Goal: Task Accomplishment & Management: Use online tool/utility

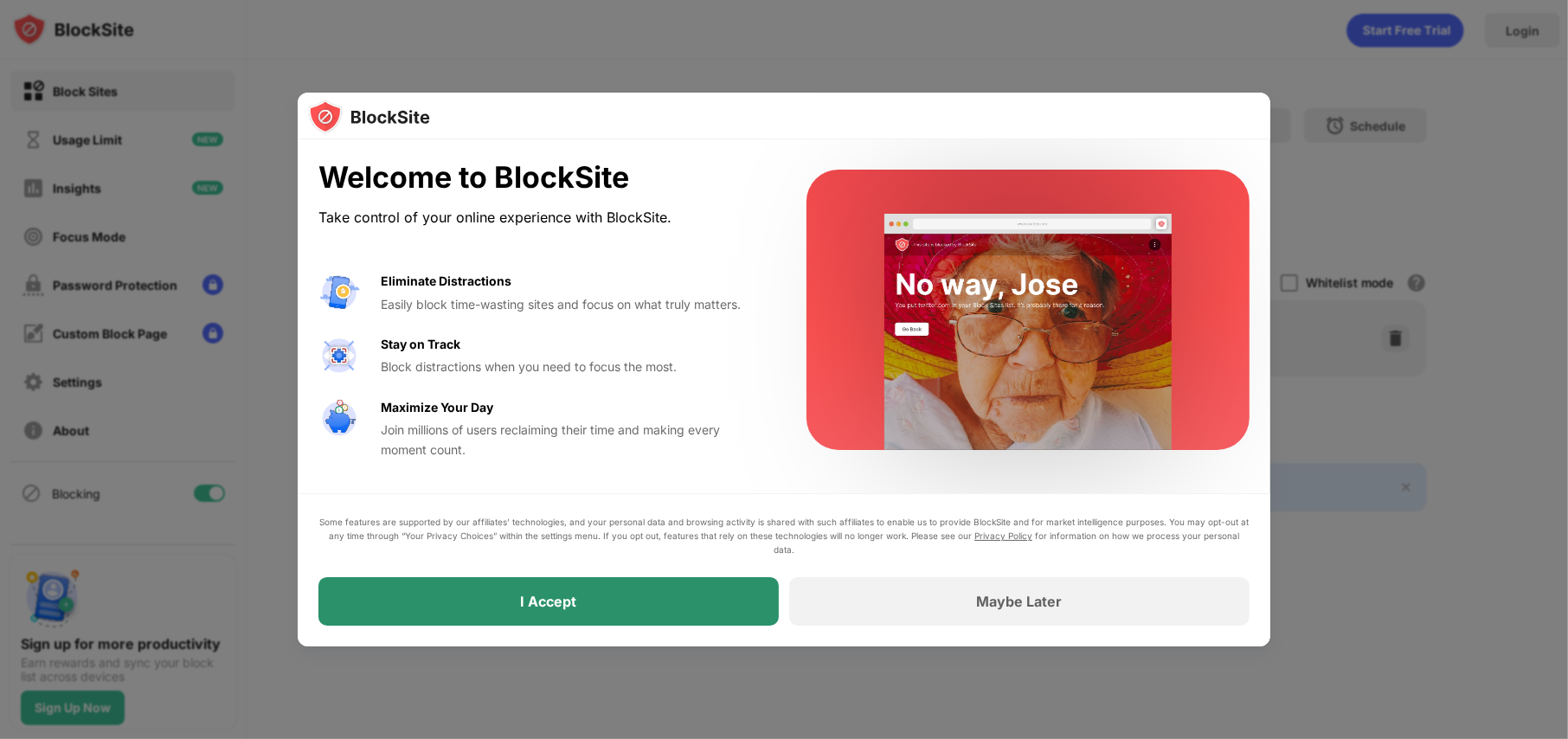
click at [513, 609] on div "I Accept" at bounding box center [549, 601] width 461 height 49
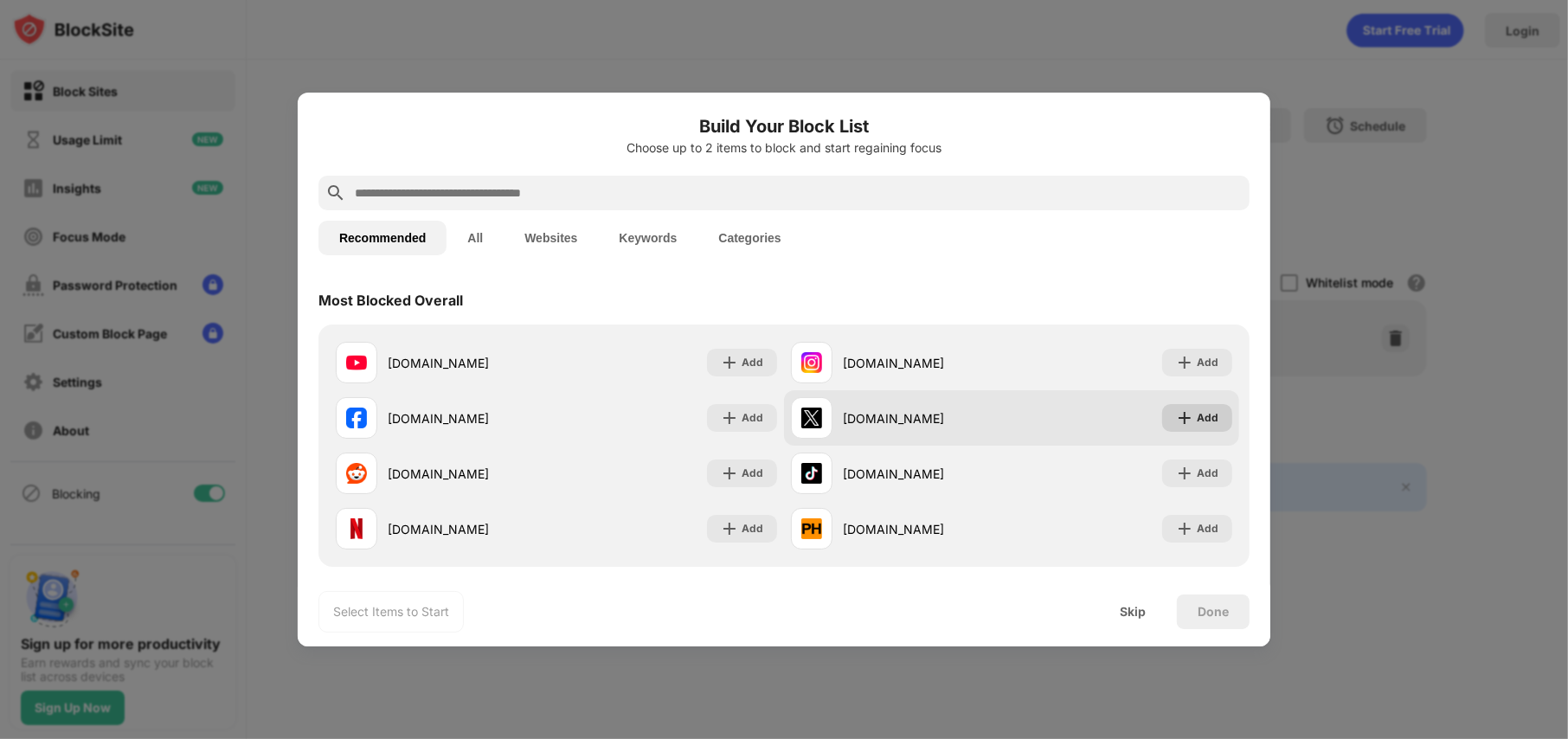
click at [1204, 426] on div "Add" at bounding box center [1208, 418] width 22 height 18
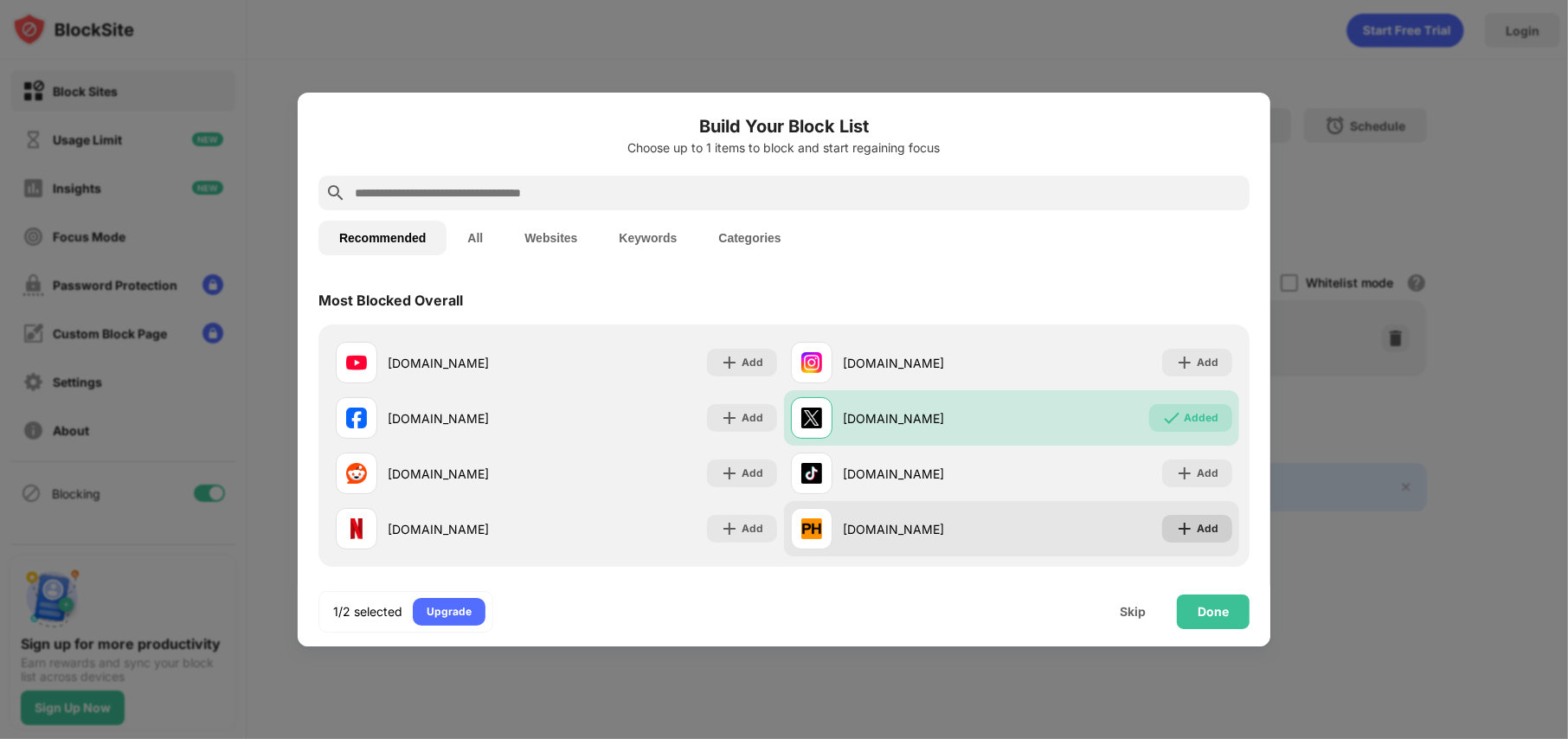
click at [1203, 532] on div "Add" at bounding box center [1208, 529] width 22 height 18
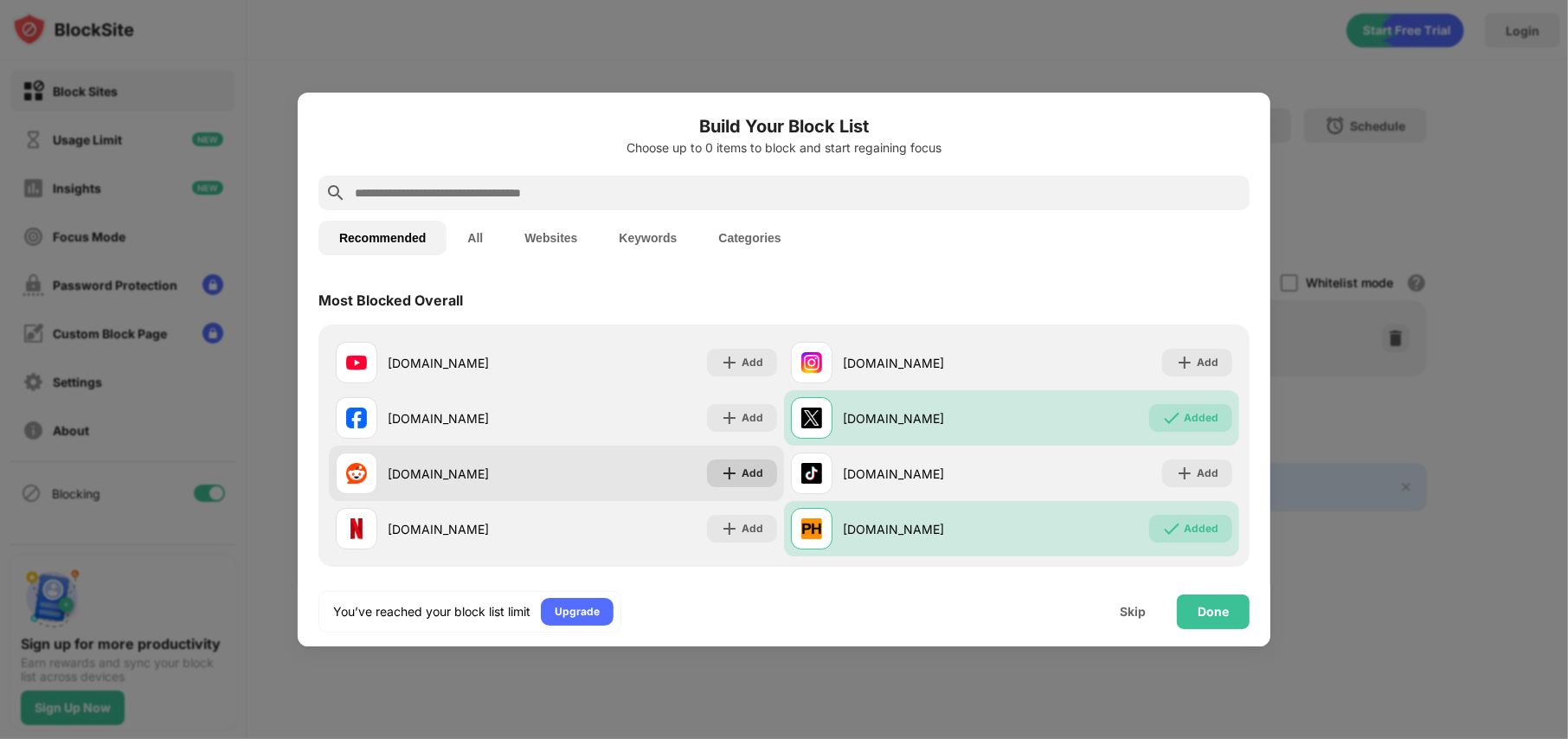
click at [742, 476] on div "Add" at bounding box center [753, 474] width 22 height 18
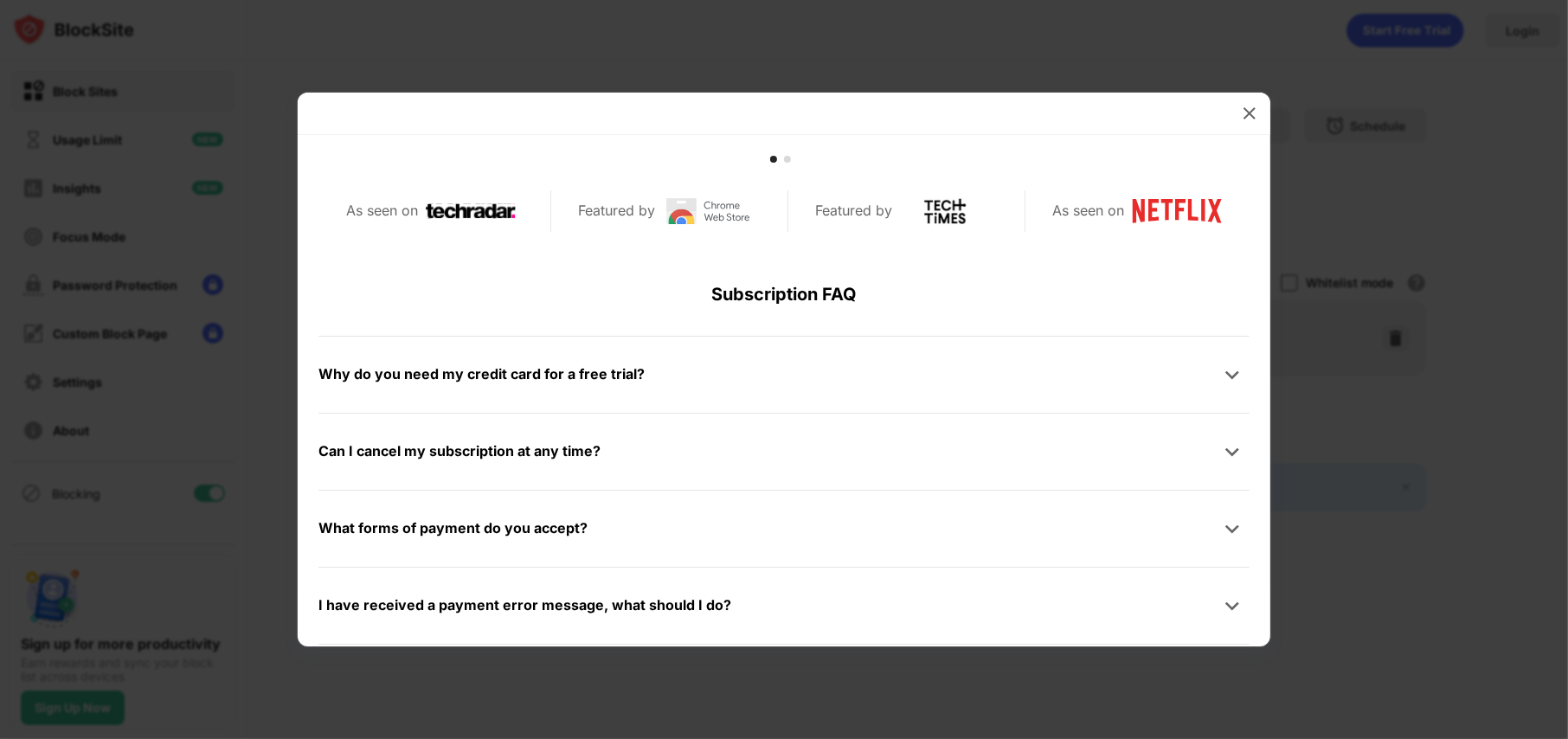
scroll to position [822, 0]
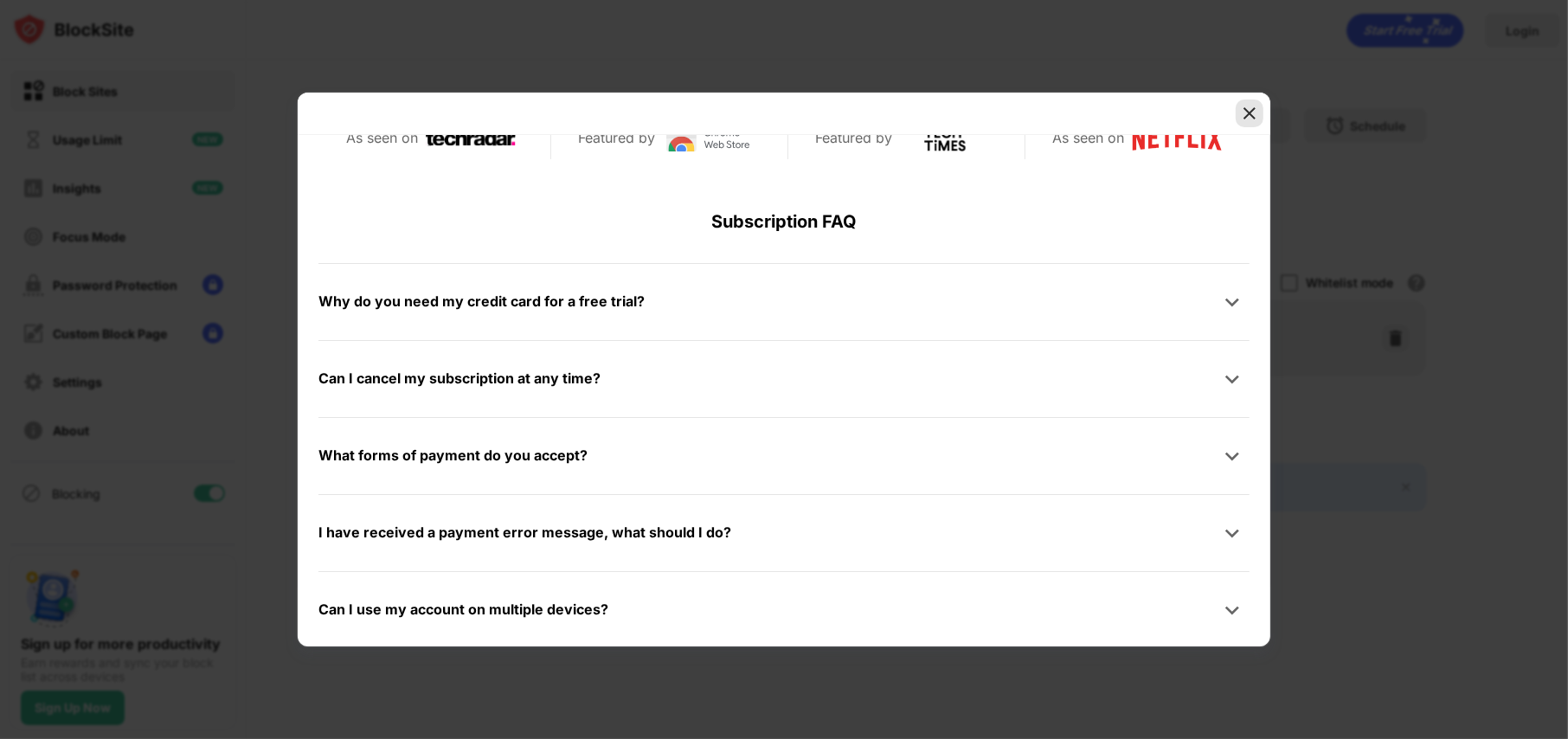
click at [1241, 117] on div at bounding box center [1249, 113] width 27 height 27
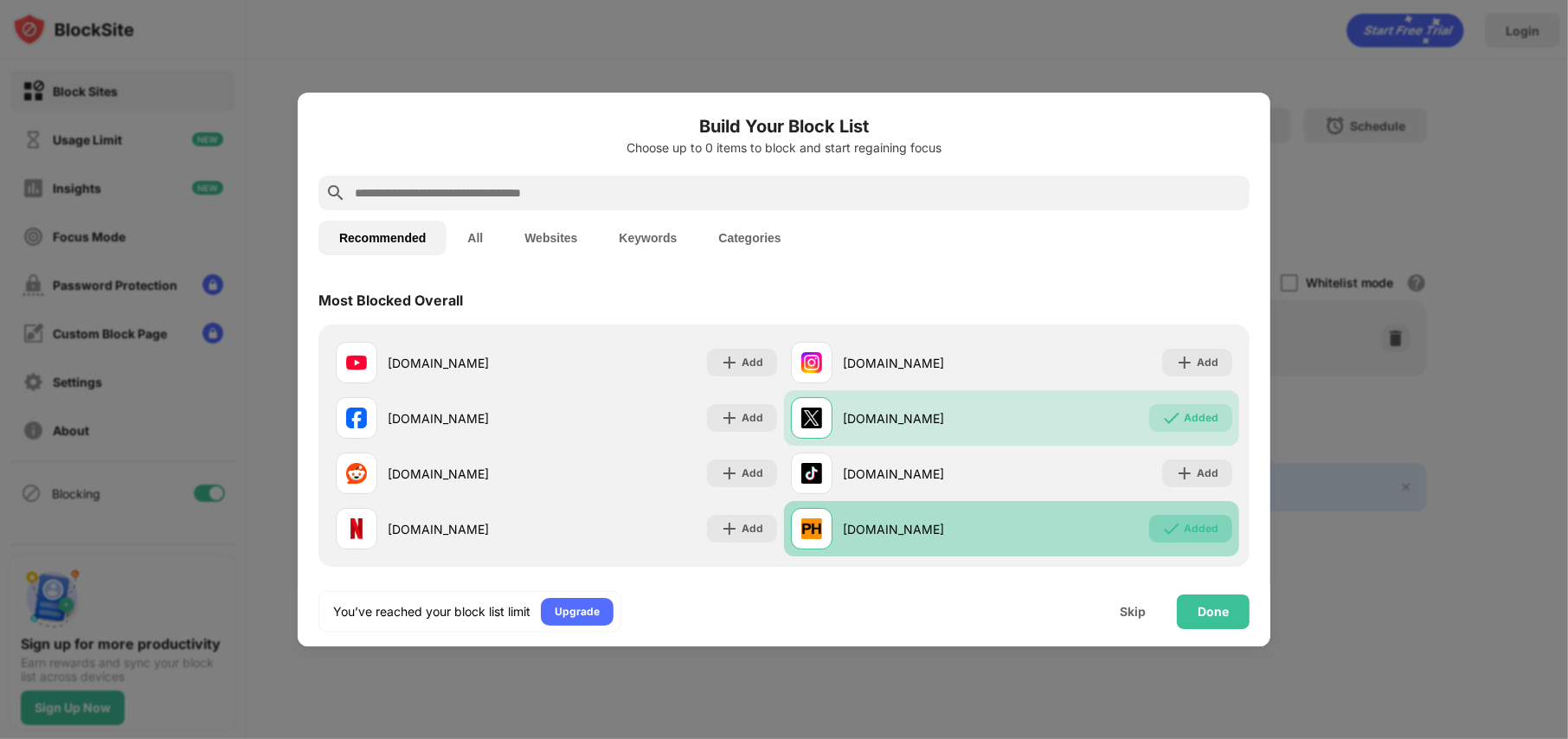
click at [1194, 535] on div "Added" at bounding box center [1201, 529] width 34 height 18
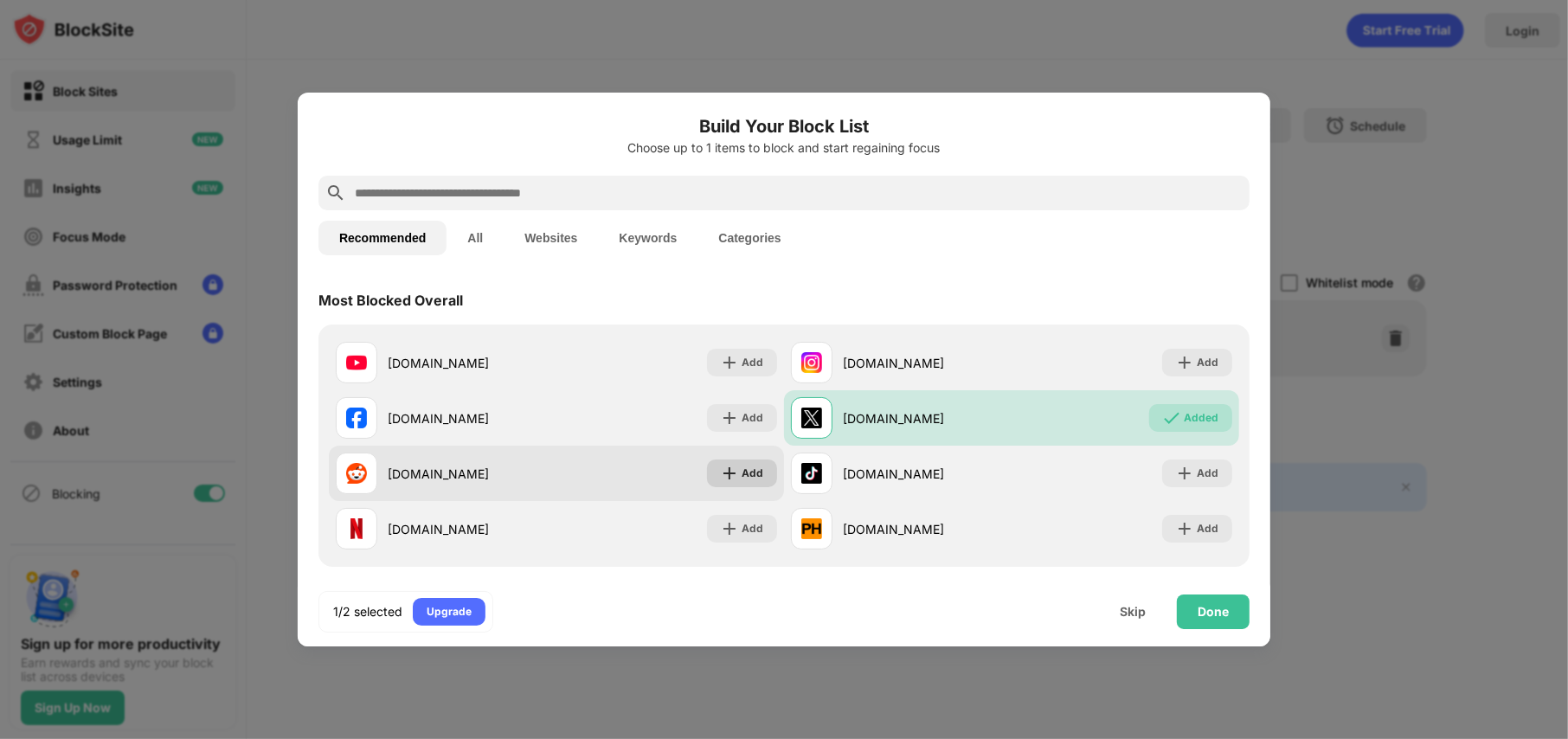
click at [725, 486] on div "Add" at bounding box center [741, 473] width 70 height 27
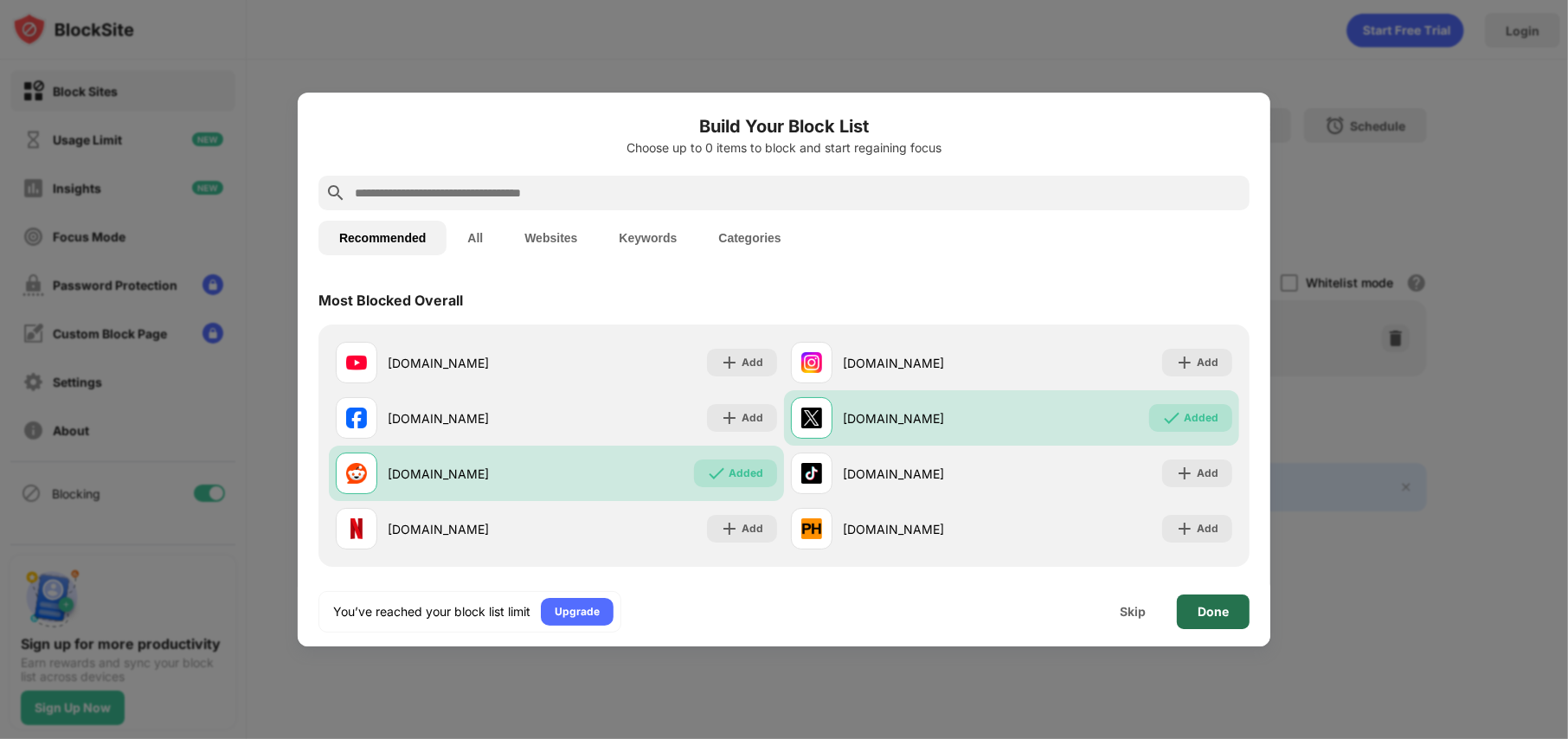
click at [1189, 604] on div "Done" at bounding box center [1213, 611] width 72 height 34
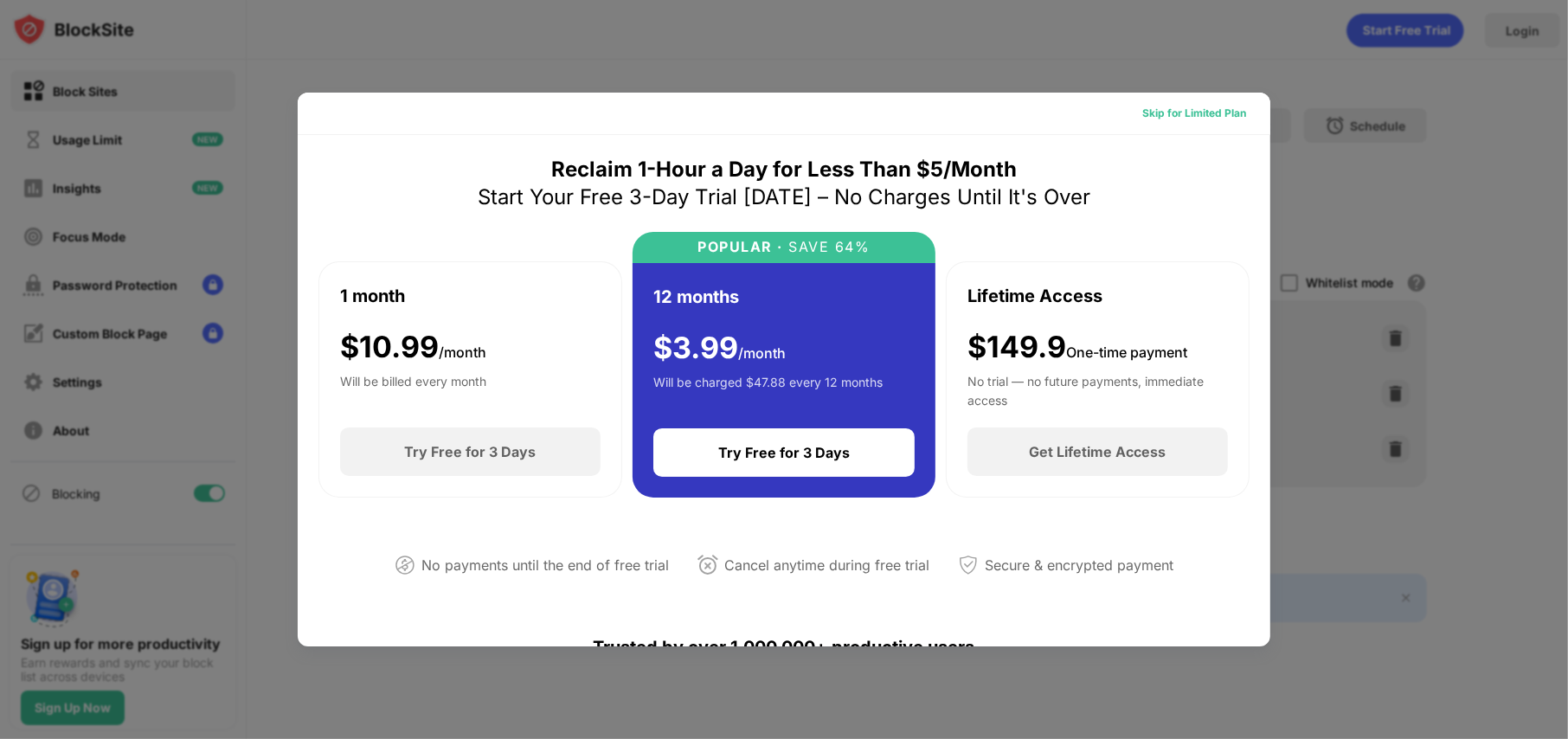
click at [1167, 101] on div "Skip for Limited Plan" at bounding box center [1194, 113] width 131 height 27
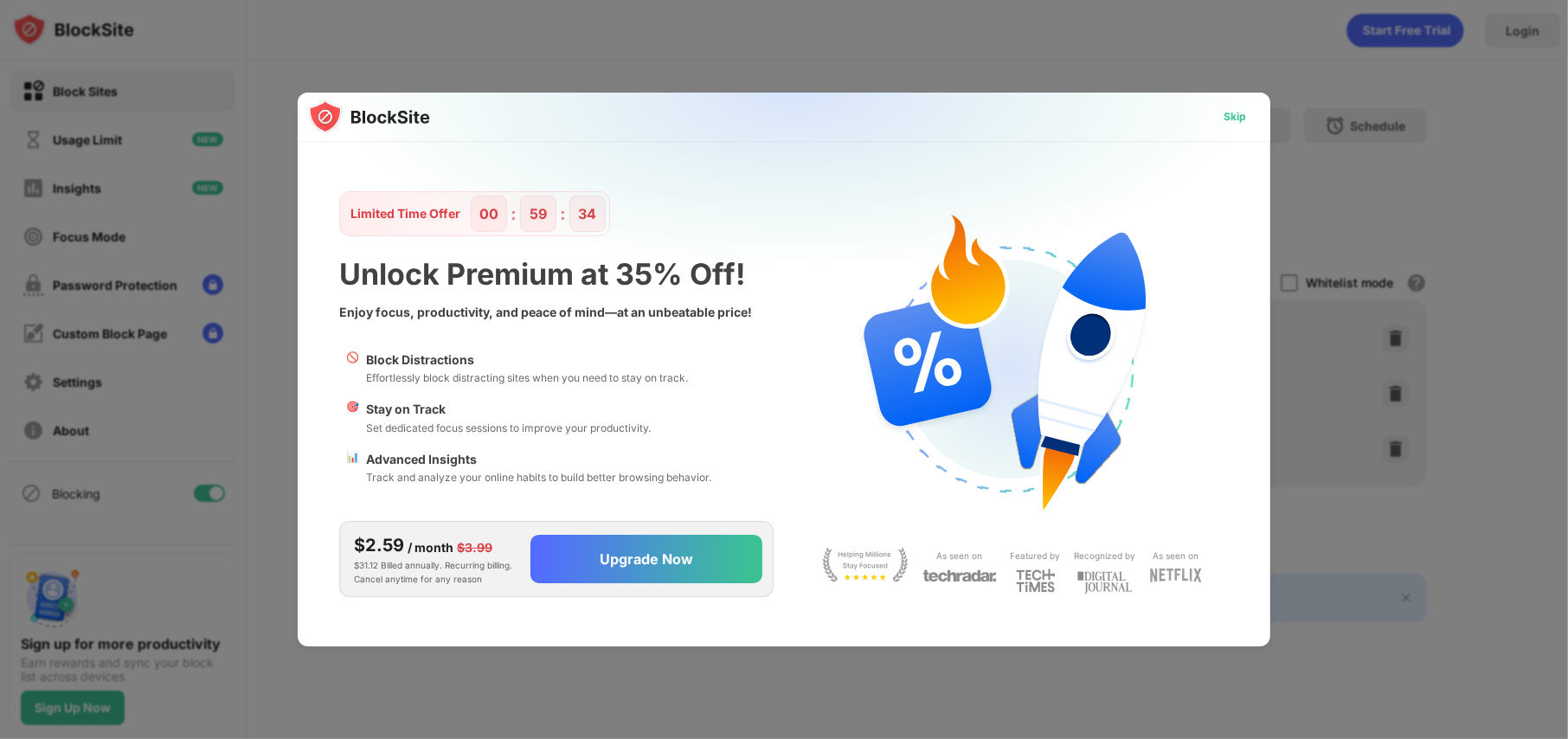
click at [1247, 113] on div "Skip" at bounding box center [1234, 116] width 50 height 27
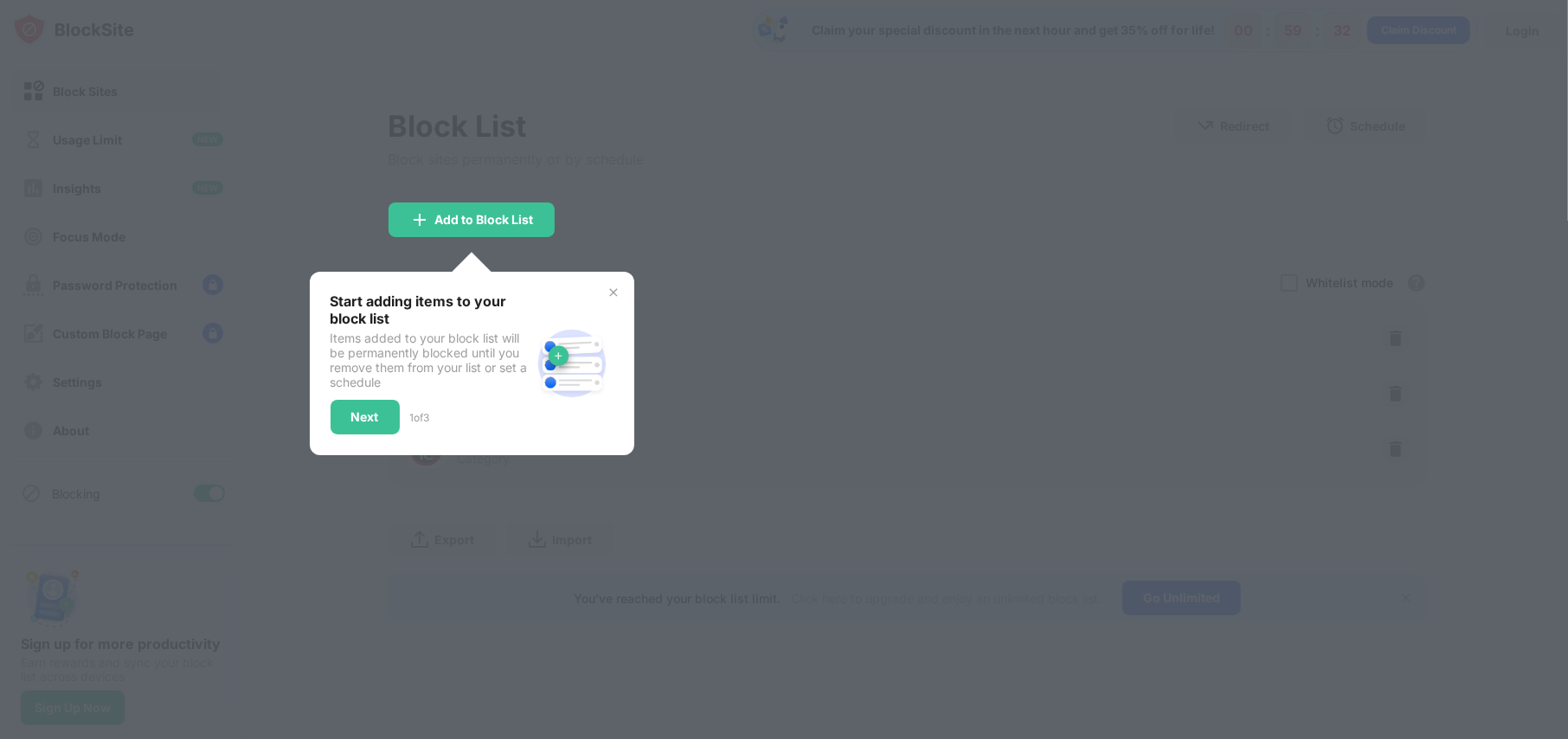
click at [499, 357] on div "Items added to your block list will be permanently blocked until you remove the…" at bounding box center [431, 360] width 200 height 59
click at [300, 424] on div at bounding box center [784, 370] width 1568 height 739
click at [370, 412] on div "Next" at bounding box center [364, 417] width 27 height 14
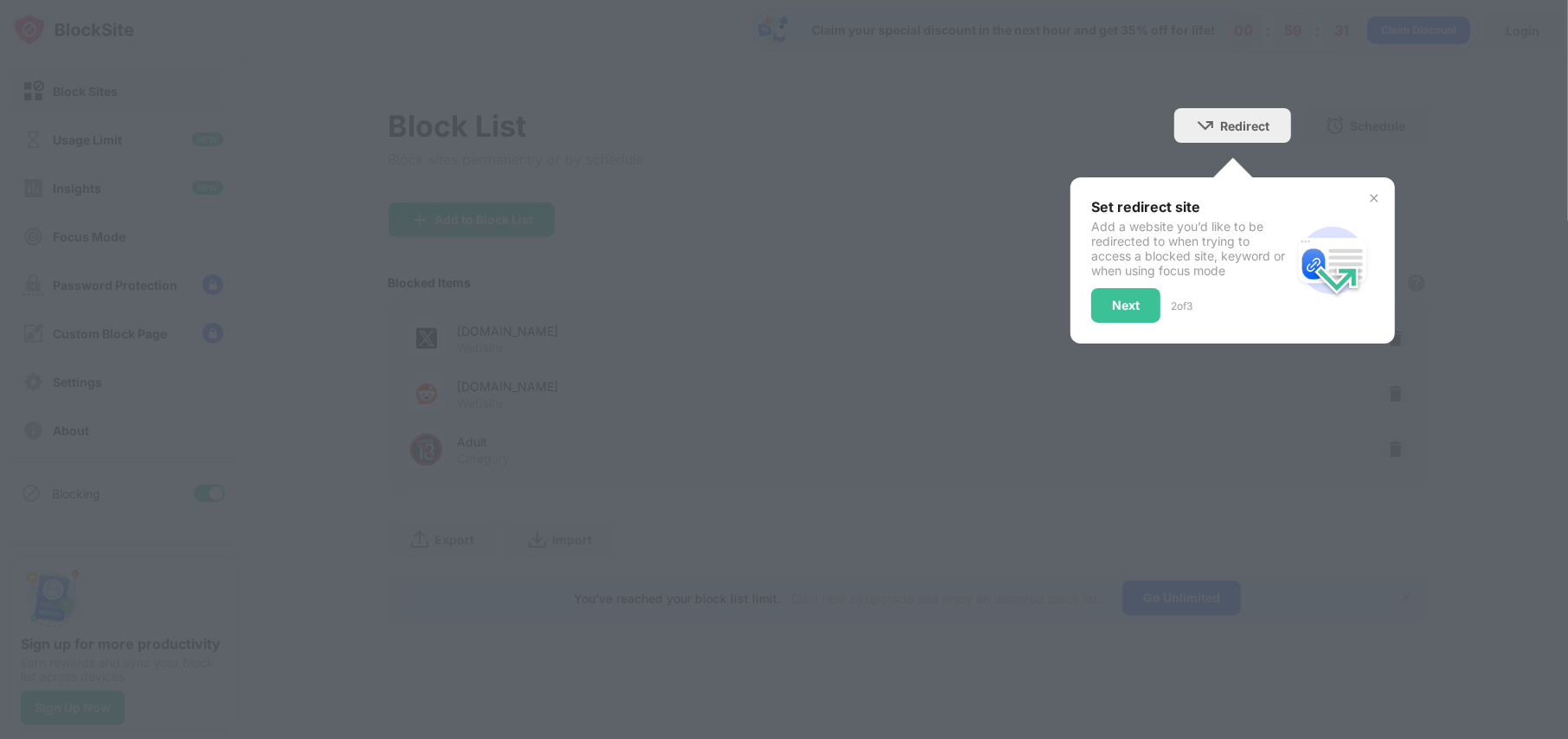
click at [445, 341] on div at bounding box center [784, 370] width 1568 height 739
click at [1139, 295] on div "Next" at bounding box center [1126, 305] width 69 height 34
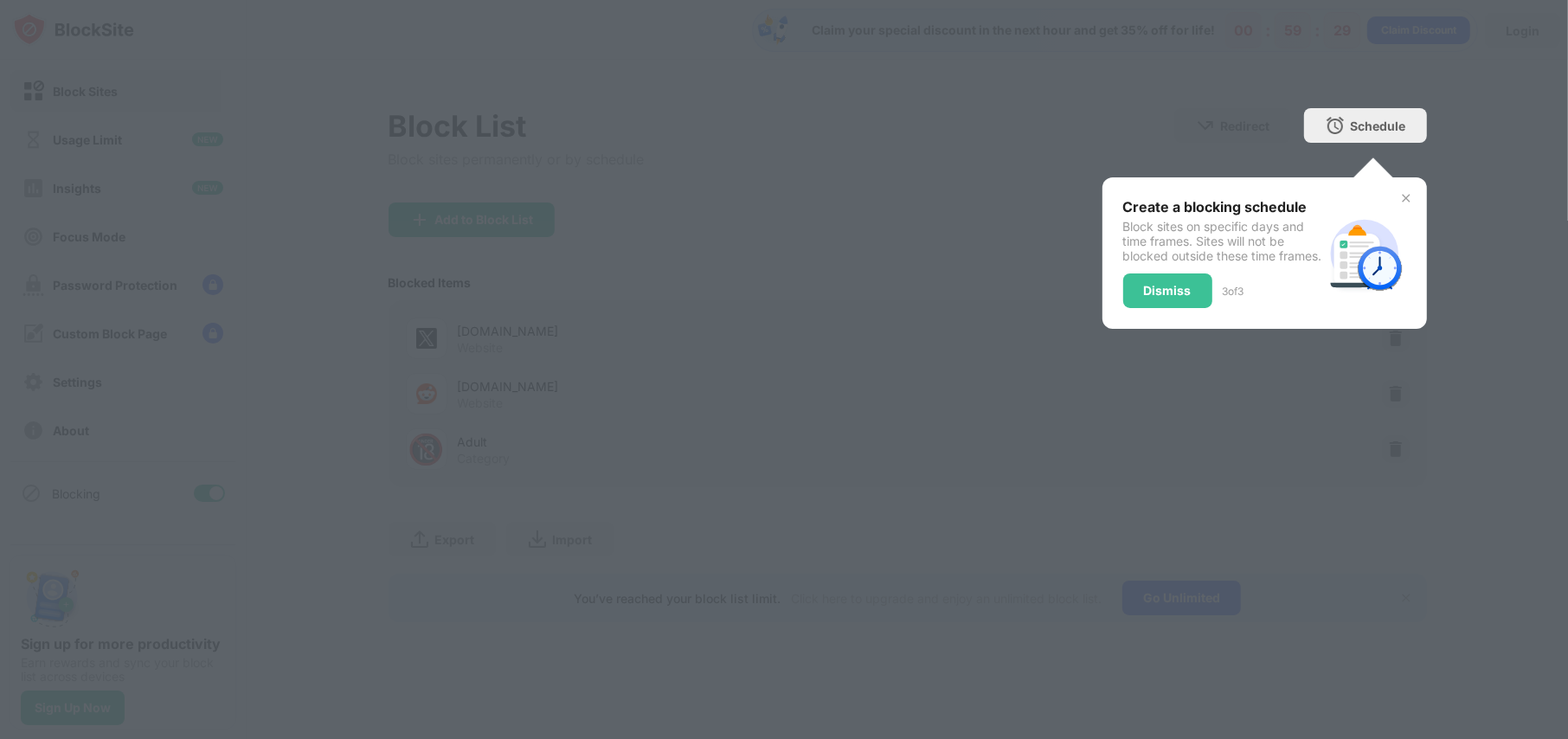
click at [1139, 295] on div "Dismiss" at bounding box center [1167, 290] width 89 height 34
